Goal: Check status: Check status

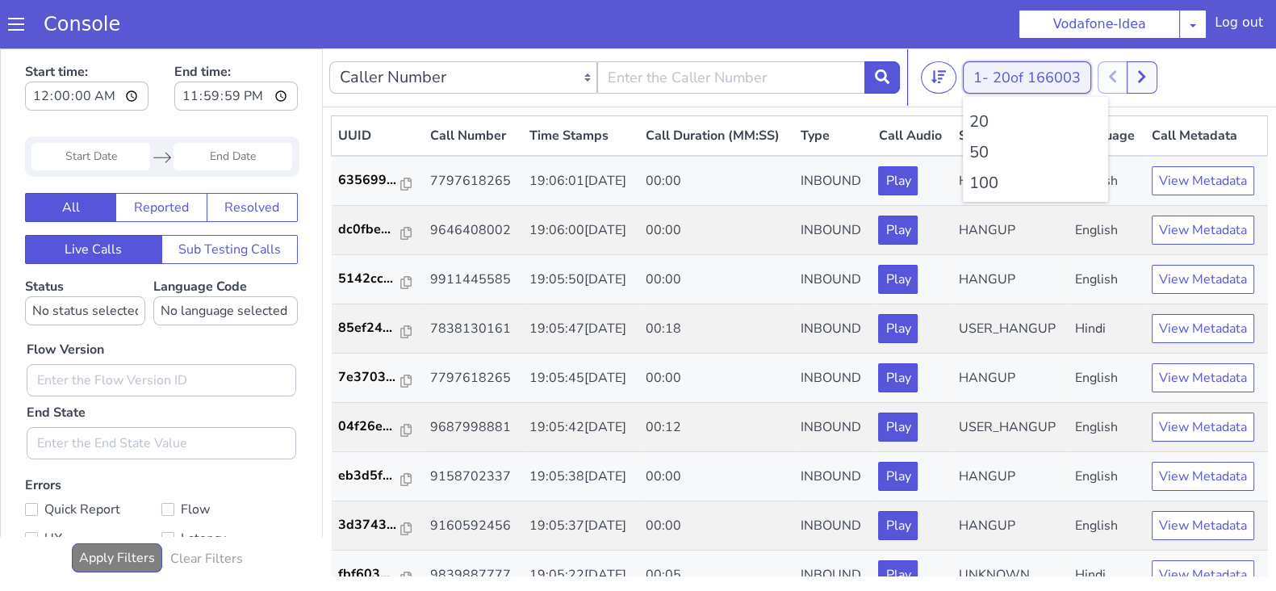
click at [1010, 68] on span "20 of 166003" at bounding box center [1037, 77] width 88 height 19
click at [997, 182] on li "100" at bounding box center [1035, 183] width 132 height 24
click at [1155, 73] on icon at bounding box center [1150, 76] width 9 height 15
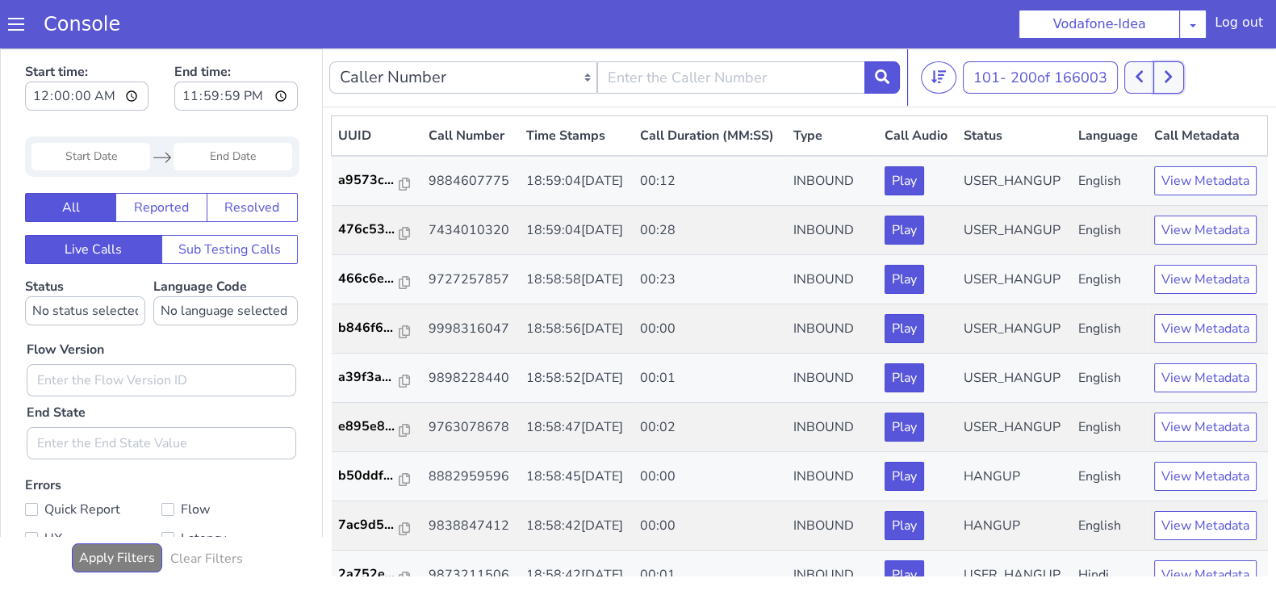
click at [1170, 74] on icon at bounding box center [1168, 76] width 9 height 15
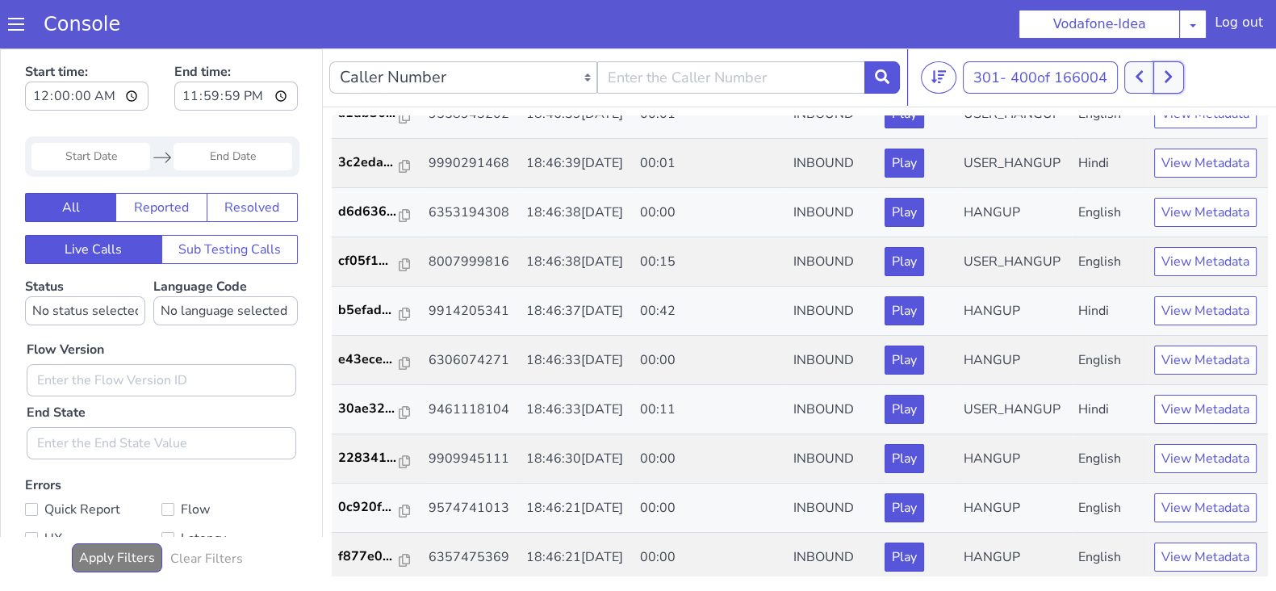
scroll to position [1018, 0]
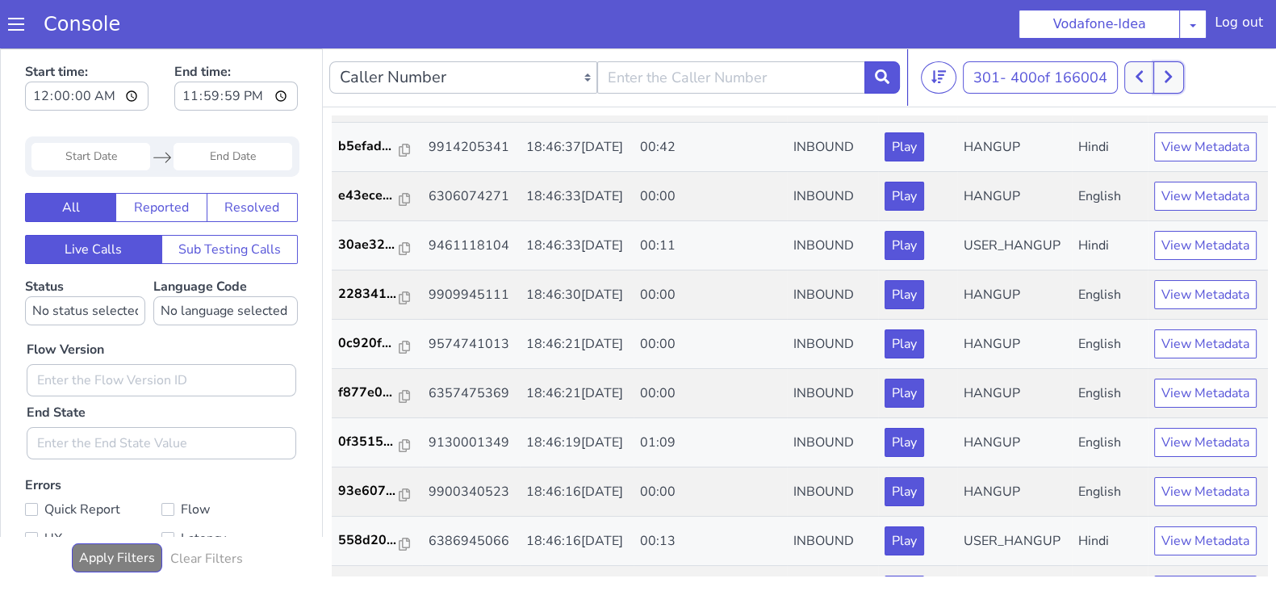
click at [1177, 65] on button at bounding box center [1168, 77] width 30 height 32
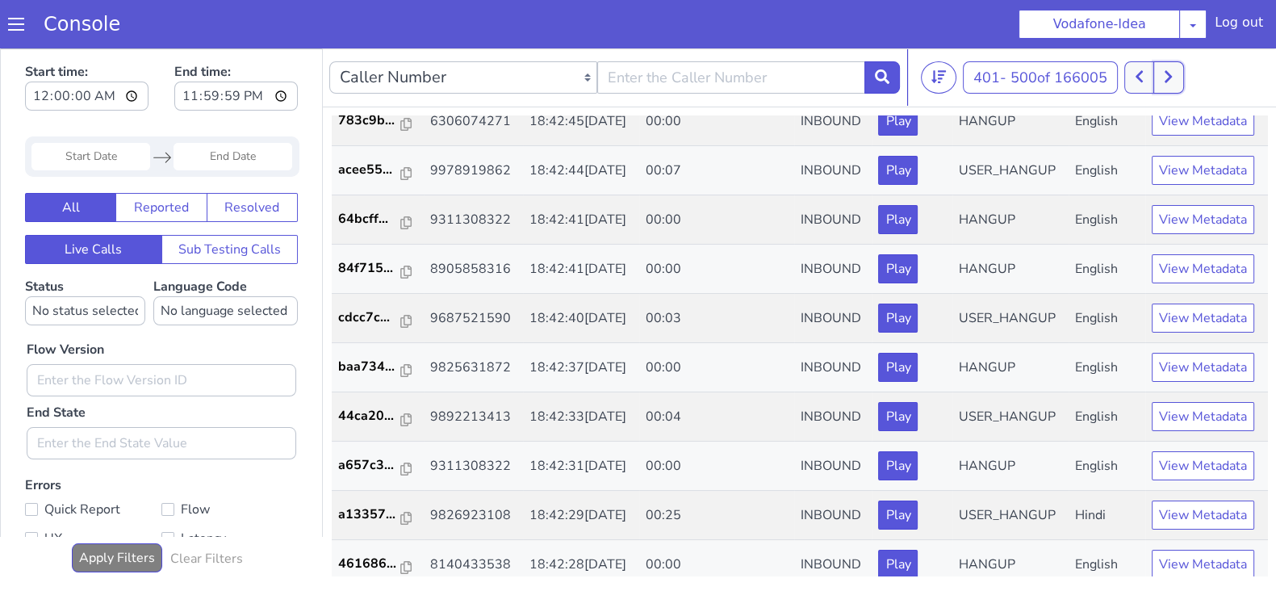
scroll to position [2276, 0]
click at [1178, 65] on button at bounding box center [1168, 77] width 30 height 32
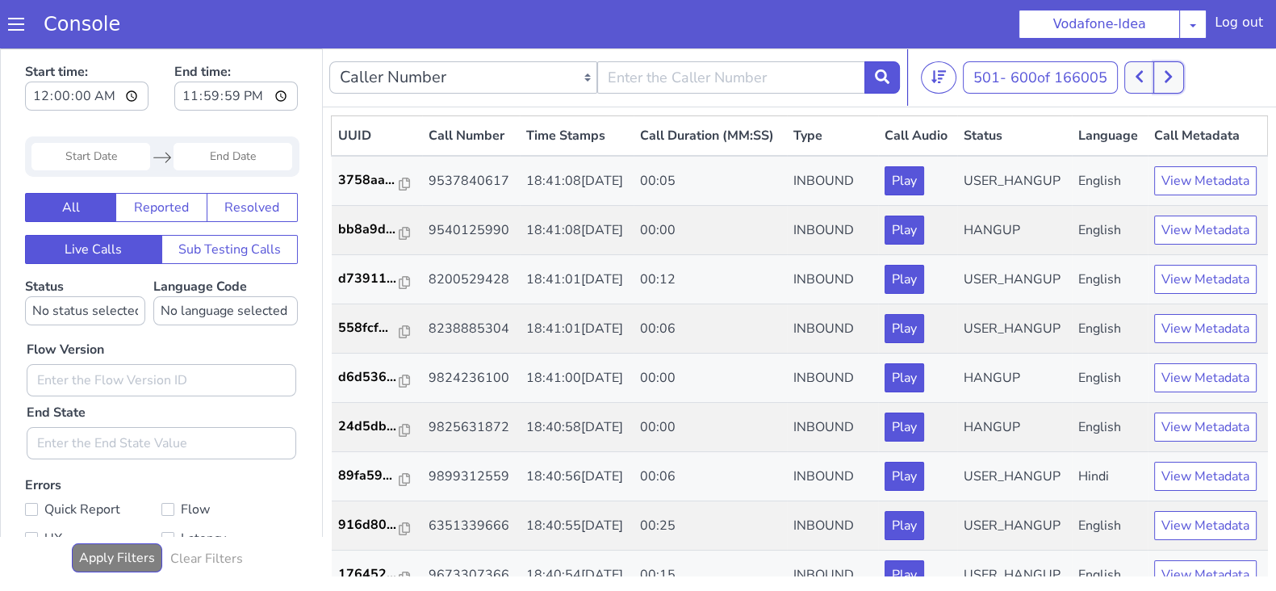
click at [1178, 64] on button at bounding box center [1168, 77] width 30 height 32
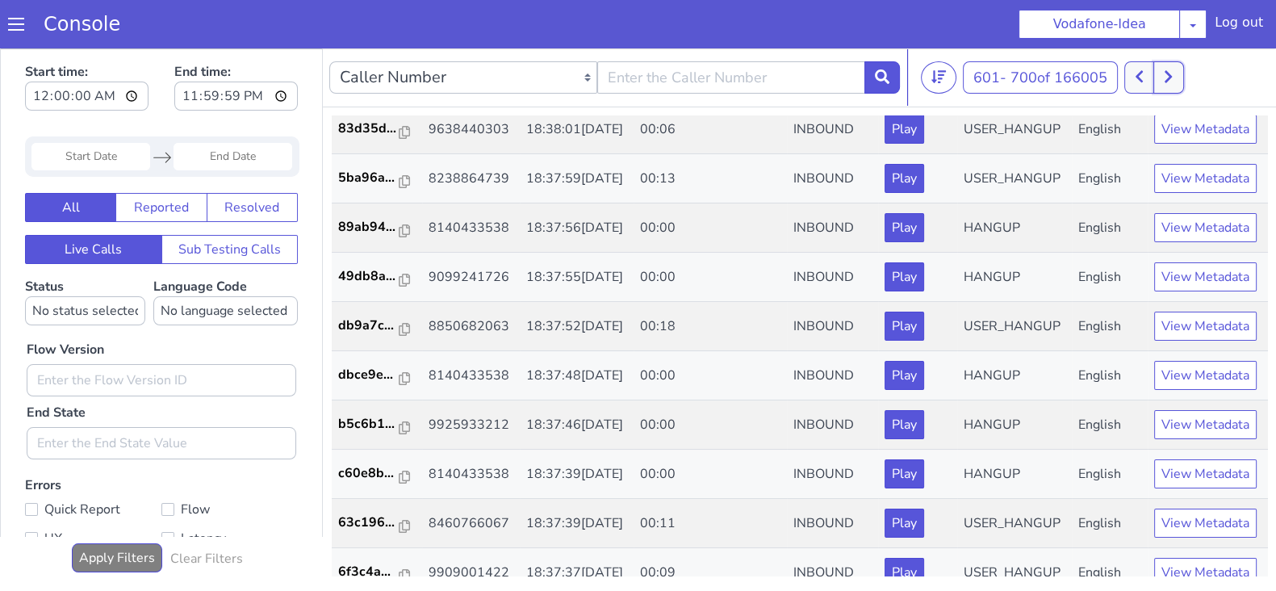
scroll to position [1880, 0]
